Goal: Task Accomplishment & Management: Manage account settings

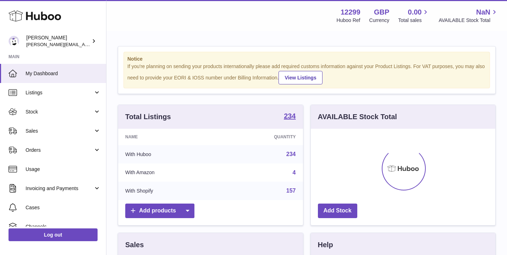
scroll to position [111, 184]
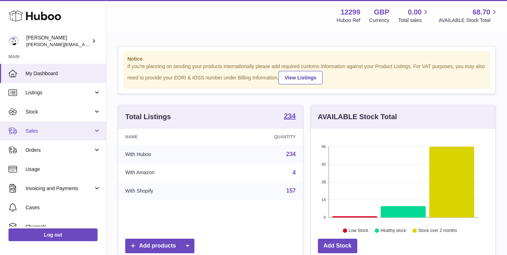
click at [31, 134] on link "Sales" at bounding box center [53, 130] width 106 height 19
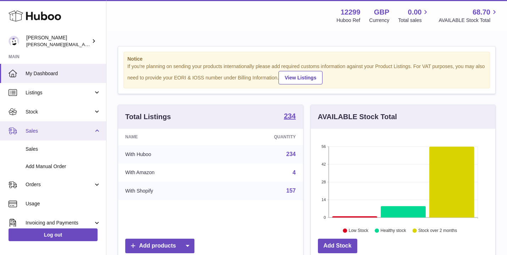
click at [30, 129] on span "Sales" at bounding box center [60, 131] width 68 height 7
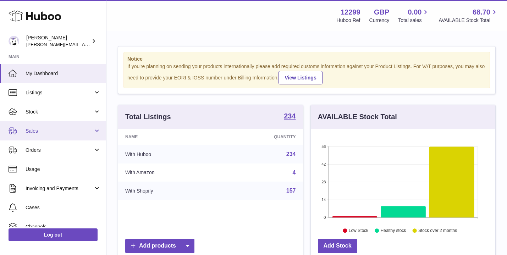
click at [30, 129] on span "Sales" at bounding box center [60, 131] width 68 height 7
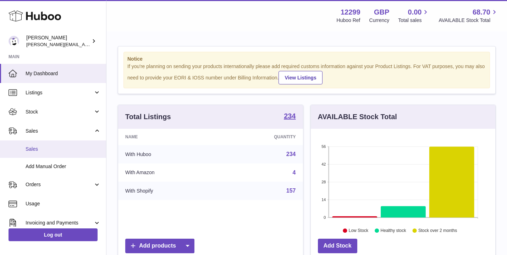
click at [32, 150] on span "Sales" at bounding box center [63, 149] width 75 height 7
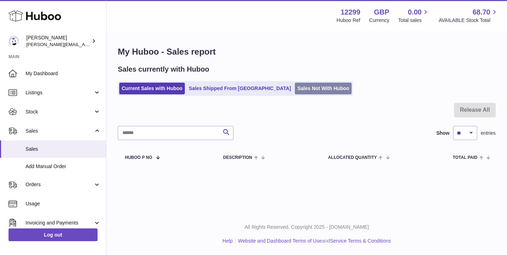
click at [295, 87] on link "Sales Not With Huboo" at bounding box center [323, 89] width 57 height 12
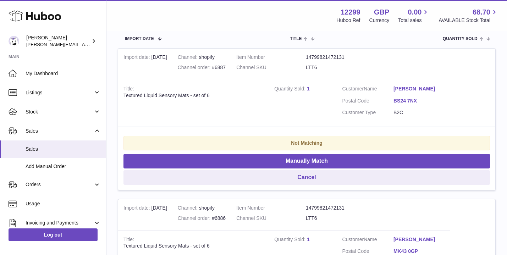
scroll to position [157, 0]
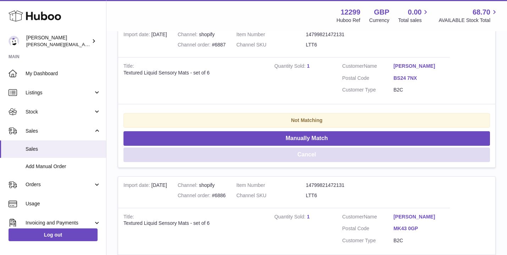
click at [305, 151] on button "Cancel" at bounding box center [306, 155] width 366 height 15
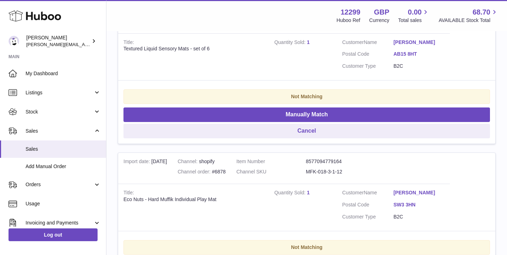
scroll to position [332, 0]
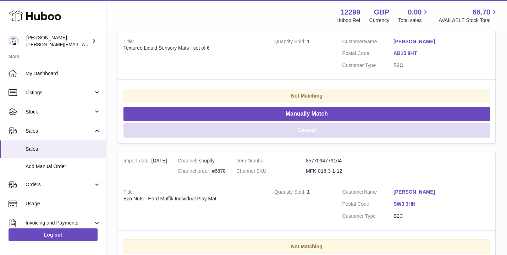
click at [305, 131] on button "Cancel" at bounding box center [306, 130] width 366 height 15
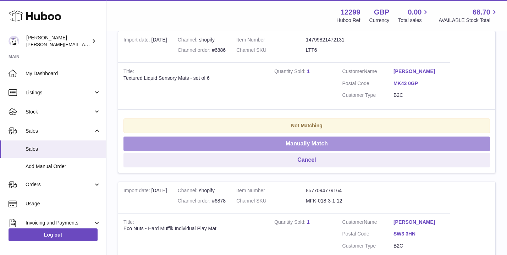
scroll to position [152, 0]
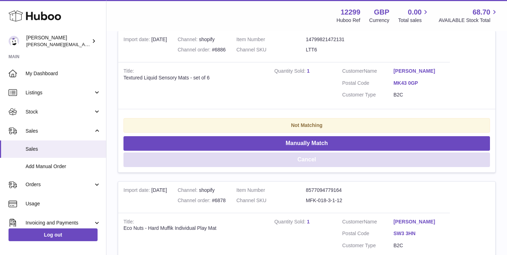
click at [300, 165] on button "Cancel" at bounding box center [306, 159] width 366 height 15
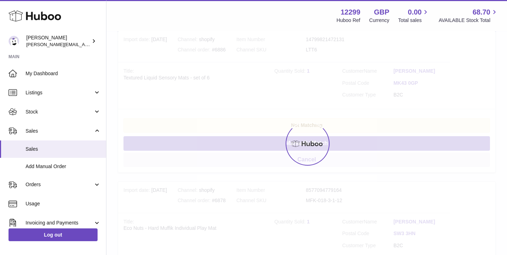
scroll to position [130, 0]
